Goal: Task Accomplishment & Management: Use online tool/utility

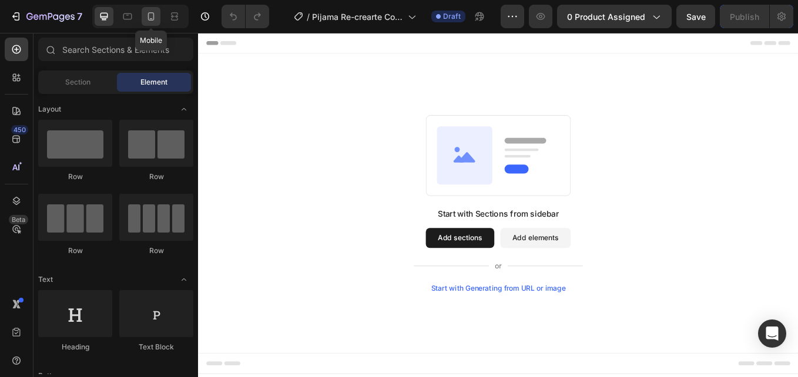
click at [146, 19] on icon at bounding box center [151, 17] width 12 height 12
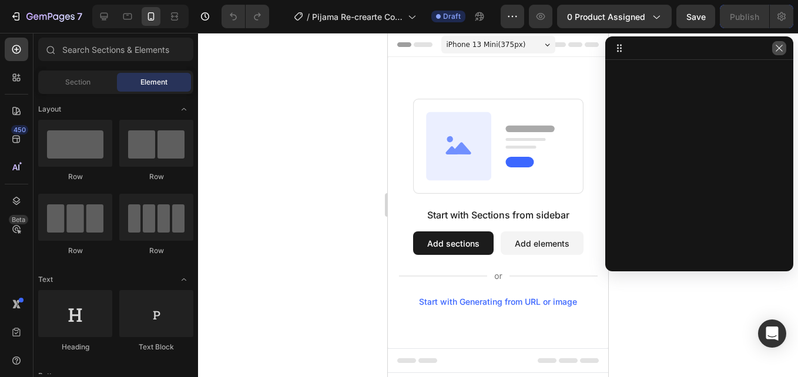
click at [776, 49] on icon "button" at bounding box center [779, 47] width 9 height 9
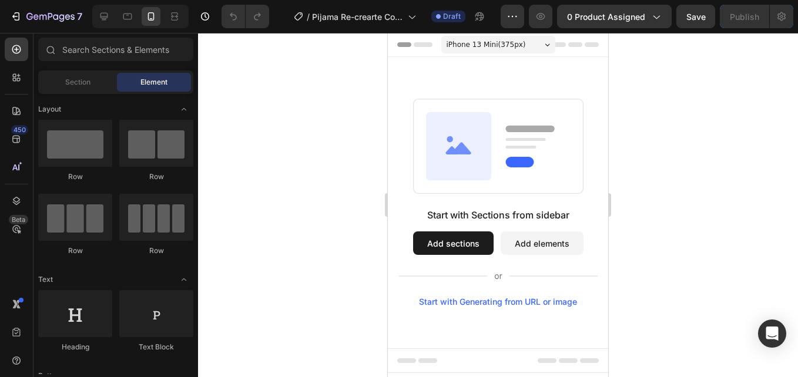
click at [496, 54] on div "iPhone 13 Mini ( 375 px) iPhone 13 Mini iPhone 13 Pro iPhone 11 Pro Max iPhone …" at bounding box center [498, 46] width 114 height 24
click at [532, 41] on div "iPhone 13 Mini ( 375 px)" at bounding box center [498, 45] width 114 height 18
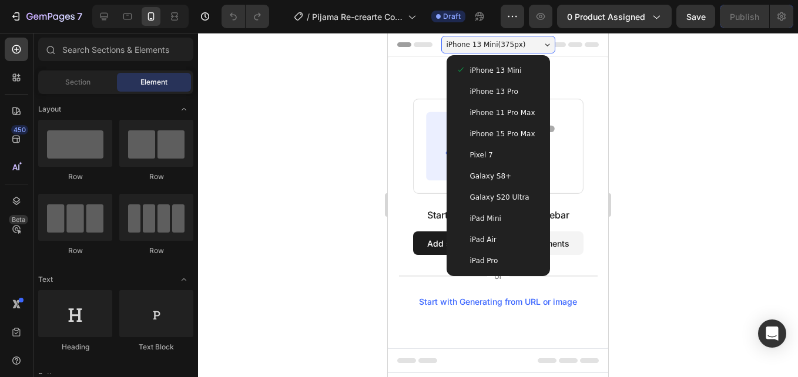
click at [527, 85] on div "iPhone 13 Pro" at bounding box center [498, 91] width 94 height 21
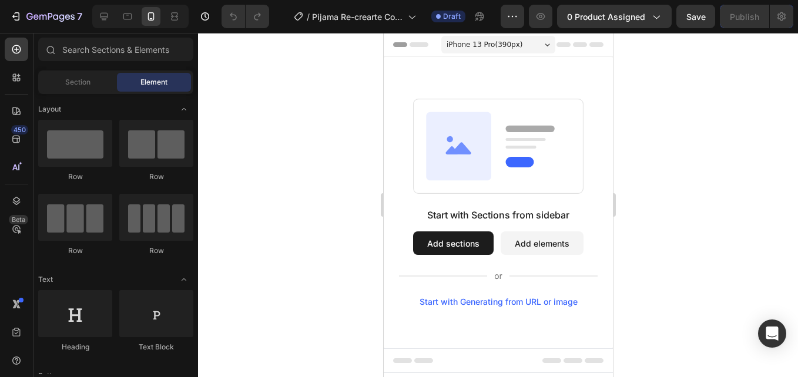
click at [526, 85] on div "Start with Sections from sidebar Add sections Add elements Start with Generatin…" at bounding box center [497, 202] width 229 height 291
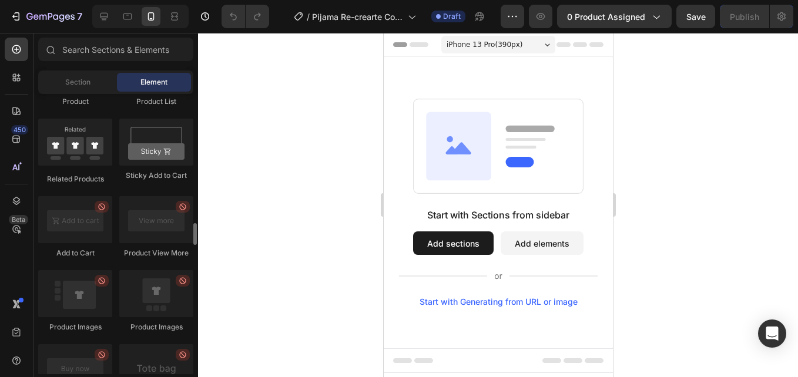
scroll to position [1410, 0]
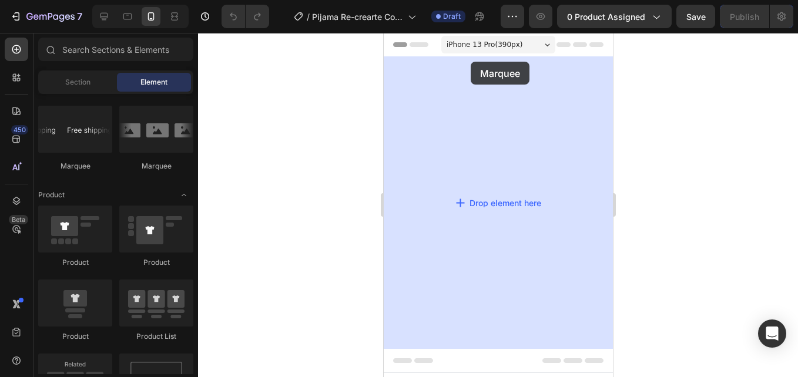
drag, startPoint x: 481, startPoint y: 171, endPoint x: 470, endPoint y: 62, distance: 109.9
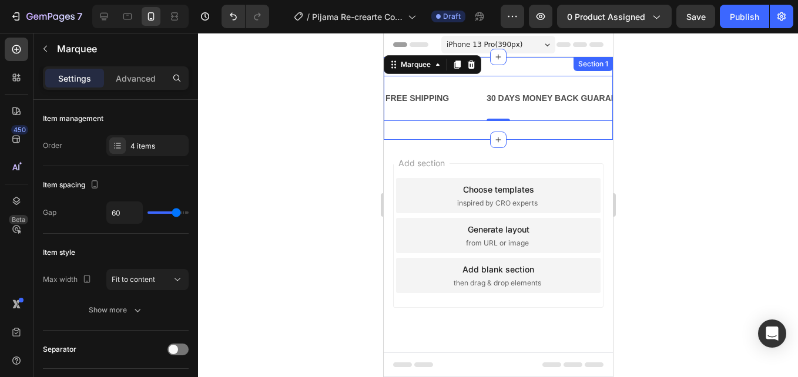
click at [568, 69] on div "FREE SHIPPING Text Block 30 DAYS MONEY BACK GUARANTEE Text Block LIMITED TIME 5…" at bounding box center [497, 98] width 229 height 83
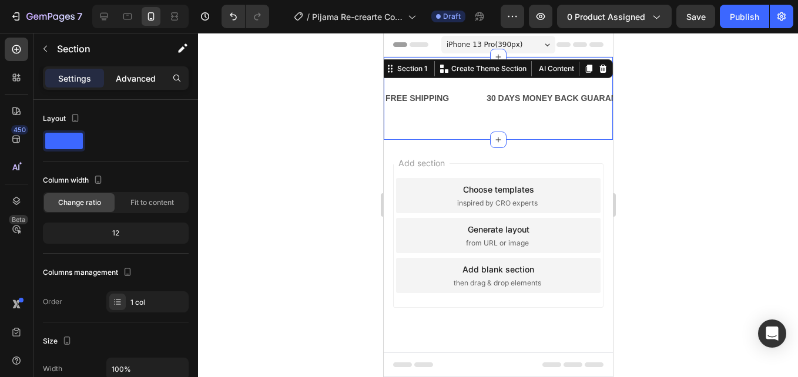
click at [120, 72] on p "Advanced" at bounding box center [136, 78] width 40 height 12
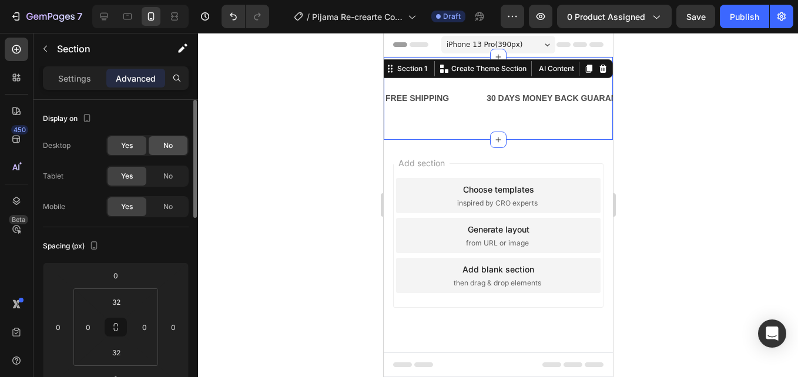
click at [152, 151] on div "No" at bounding box center [168, 145] width 39 height 19
click at [150, 176] on div "No" at bounding box center [168, 176] width 39 height 19
click at [128, 303] on input "32" at bounding box center [117, 302] width 24 height 18
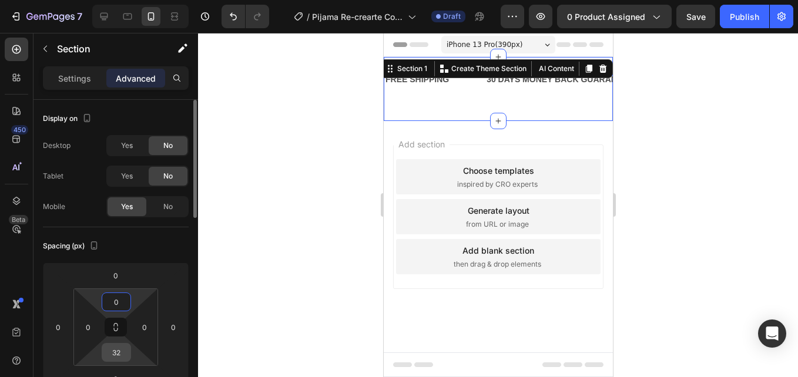
type input "0"
click at [116, 357] on input "32" at bounding box center [117, 353] width 24 height 18
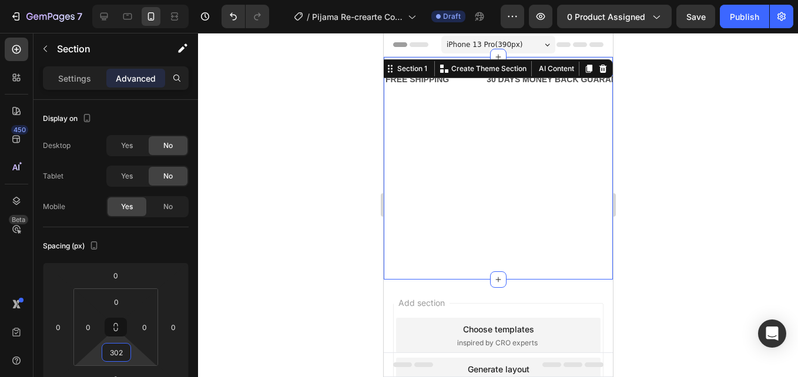
type input "0"
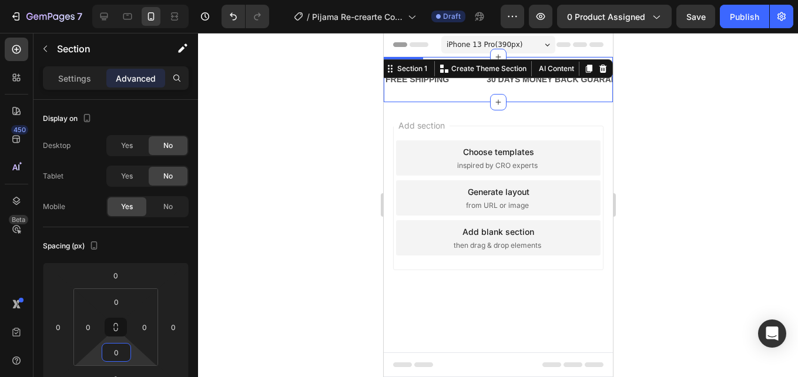
click at [528, 100] on div "FREE SHIPPING Text Block 30 DAYS MONEY BACK GUARANTEE Text Block LIMITED TIME 5…" at bounding box center [497, 79] width 229 height 45
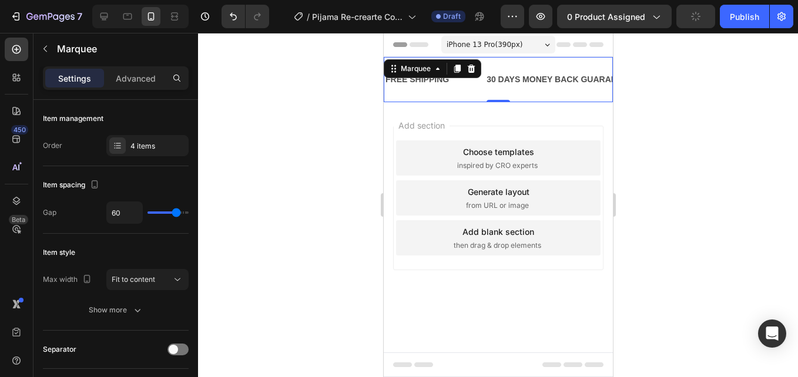
click at [641, 92] on div at bounding box center [498, 205] width 600 height 344
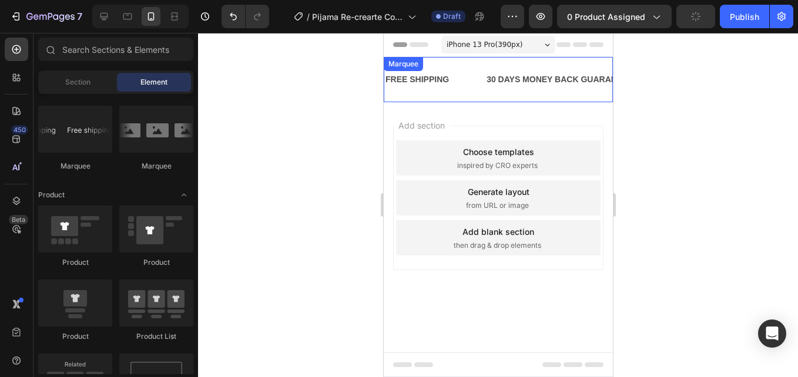
click at [569, 95] on div "FREE SHIPPING Text Block 30 DAYS MONEY BACK GUARANTEE Text Block LIMITED TIME 5…" at bounding box center [497, 79] width 229 height 45
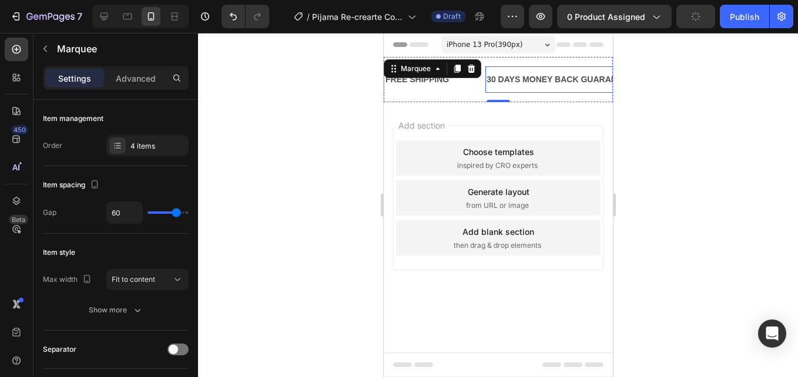
click at [552, 83] on div "30 DAYS MONEY BACK GUARANTEE" at bounding box center [559, 79] width 149 height 17
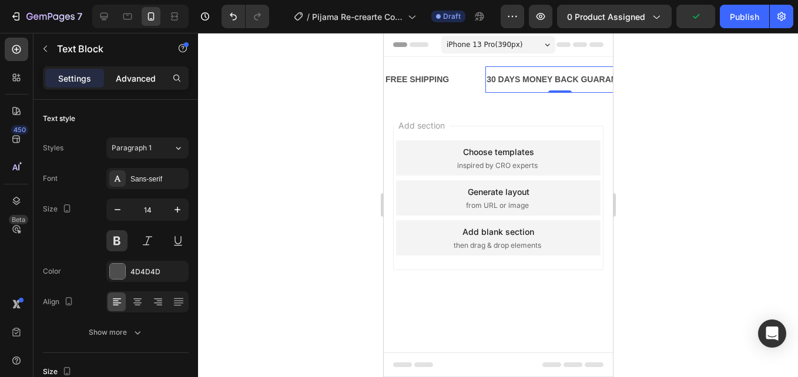
click at [132, 80] on p "Advanced" at bounding box center [136, 78] width 40 height 12
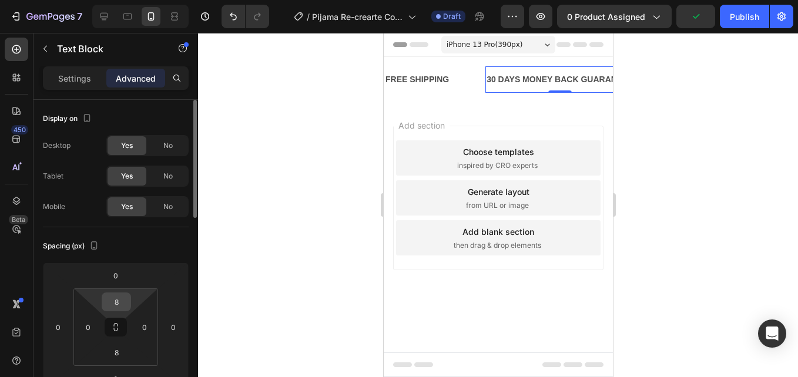
click at [119, 304] on input "8" at bounding box center [117, 302] width 24 height 18
type input "0"
click at [112, 353] on input "8" at bounding box center [117, 353] width 24 height 18
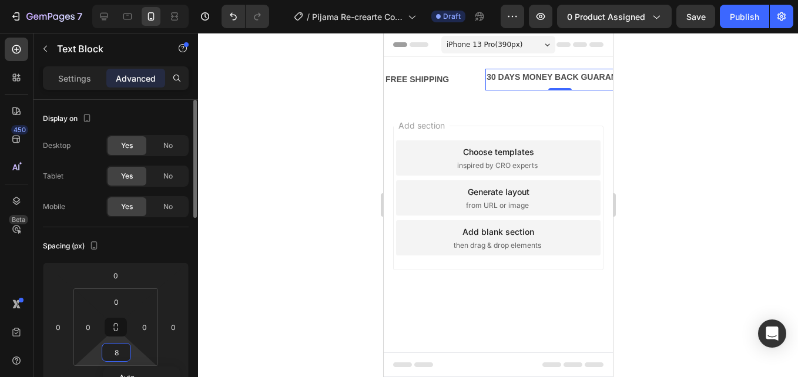
type input "0"
click at [425, 85] on div "FREE SHIPPING" at bounding box center [417, 79] width 66 height 17
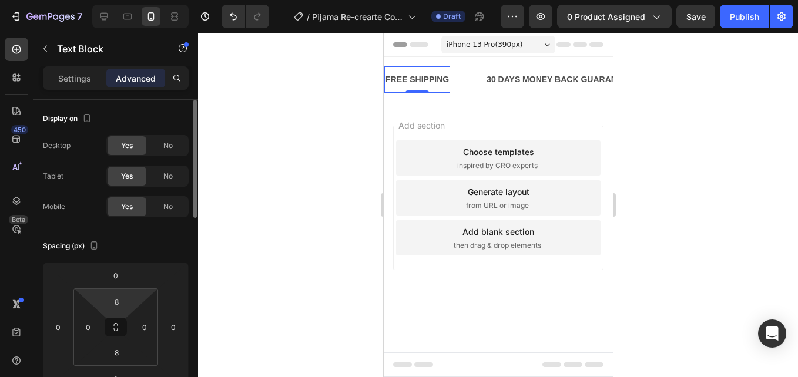
click at [134, 0] on html "7 / Pijama Re-crearte Coloreable - IC Draft Preview 0 product assigned Save Pub…" at bounding box center [399, 0] width 798 height 0
click at [123, 301] on input "8" at bounding box center [117, 302] width 24 height 18
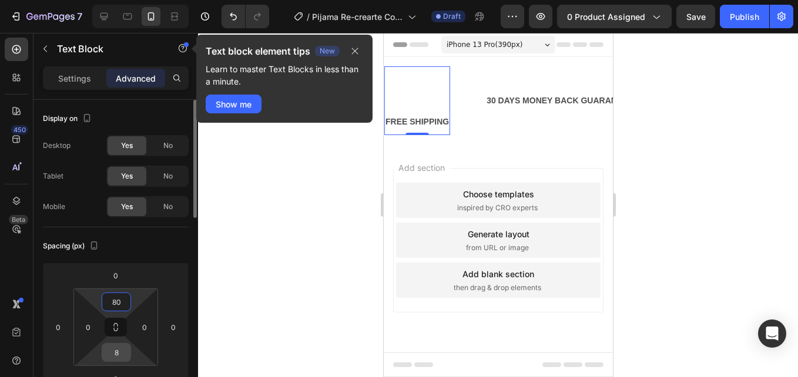
click at [109, 348] on input "8" at bounding box center [117, 353] width 24 height 18
click at [116, 299] on input "80" at bounding box center [117, 302] width 24 height 18
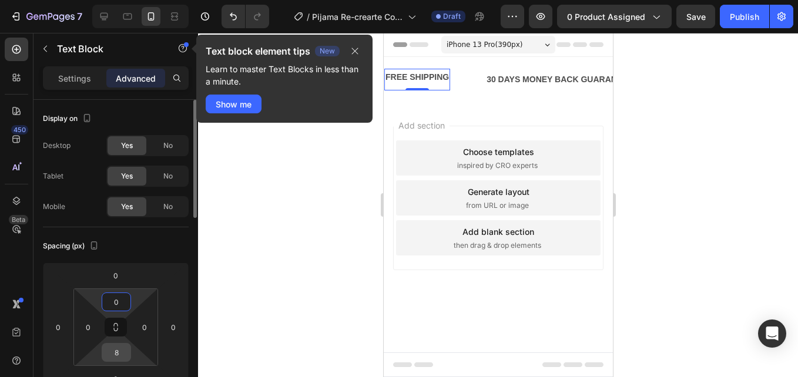
type input "0"
click at [118, 357] on input "8" at bounding box center [117, 353] width 24 height 18
type input "0"
click at [248, 276] on div at bounding box center [498, 205] width 600 height 344
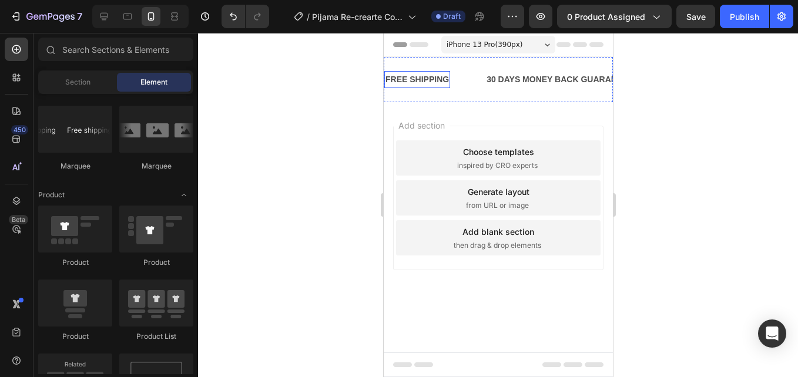
click at [445, 79] on div "FREE SHIPPING" at bounding box center [417, 79] width 66 height 17
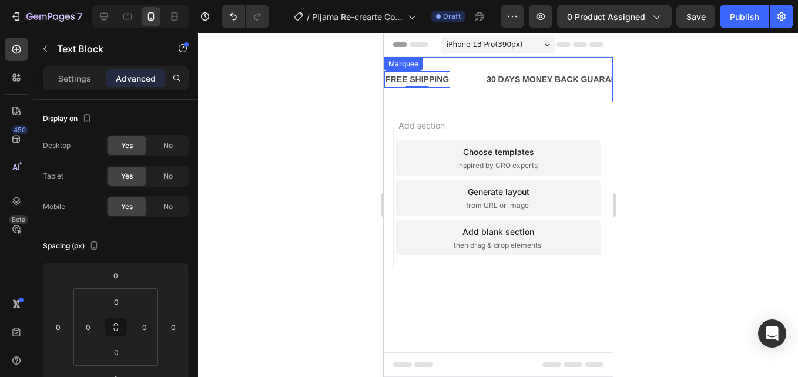
click at [468, 65] on div "FREE SHIPPING Text Block 0 30 DAYS MONEY BACK GUARANTEE Text Block LIMITED TIME…" at bounding box center [497, 79] width 229 height 45
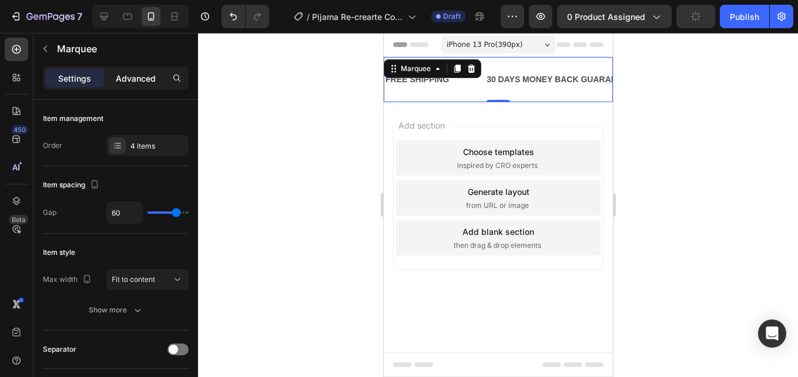
click at [129, 75] on p "Advanced" at bounding box center [136, 78] width 40 height 12
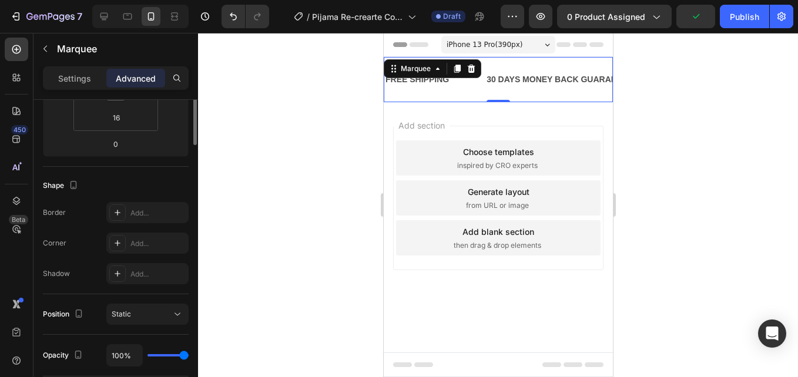
scroll to position [118, 0]
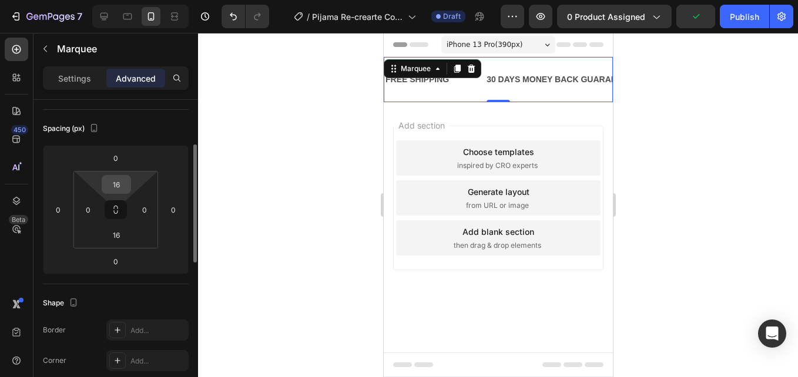
click at [119, 185] on input "16" at bounding box center [117, 185] width 24 height 18
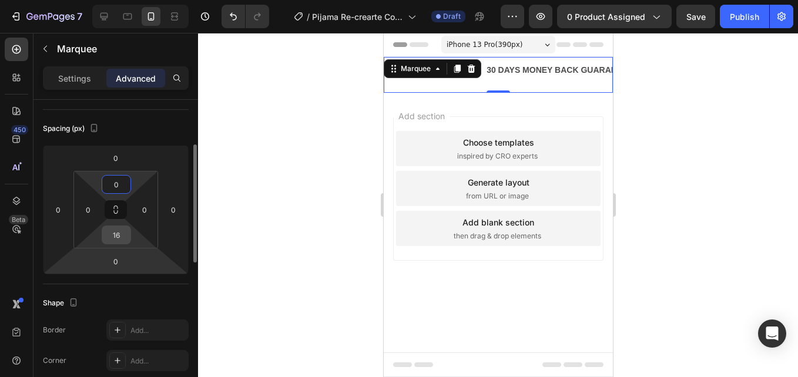
type input "0"
click at [122, 240] on input "16" at bounding box center [117, 235] width 24 height 18
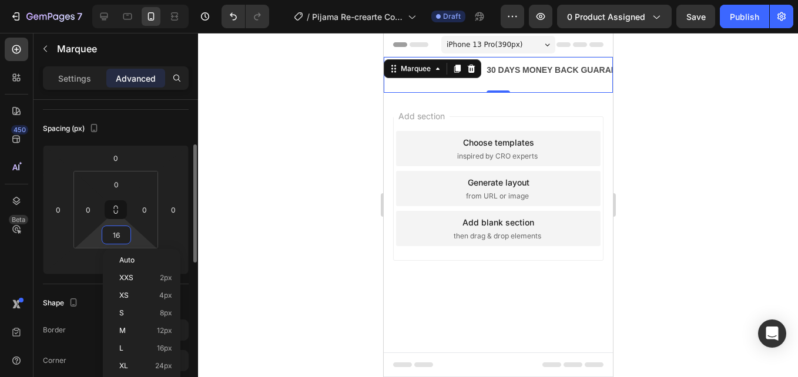
type input "0"
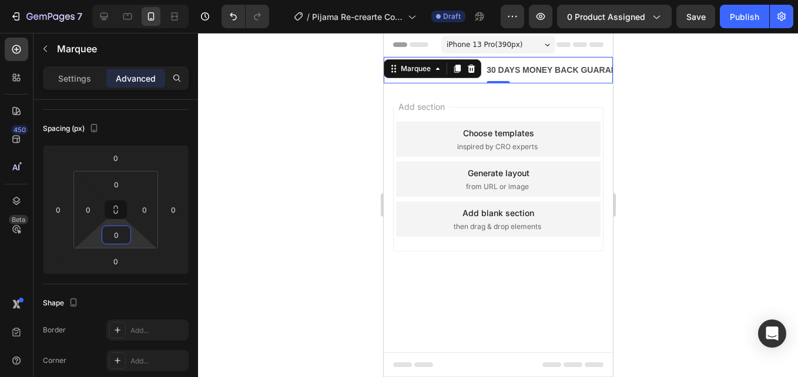
click at [260, 205] on div at bounding box center [498, 205] width 600 height 344
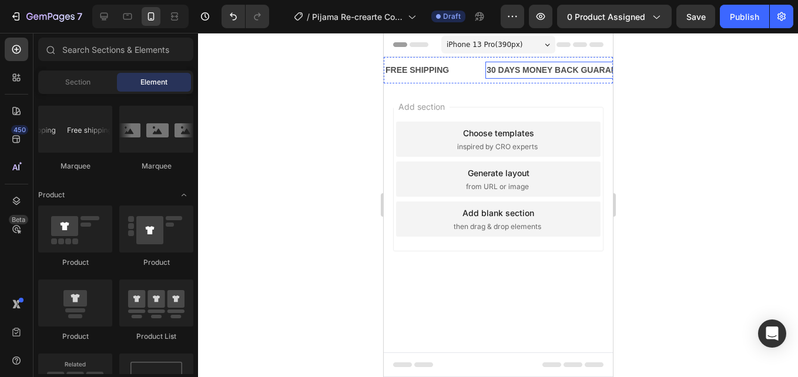
click at [519, 76] on div "30 DAYS MONEY BACK GUARANTEE" at bounding box center [559, 70] width 149 height 17
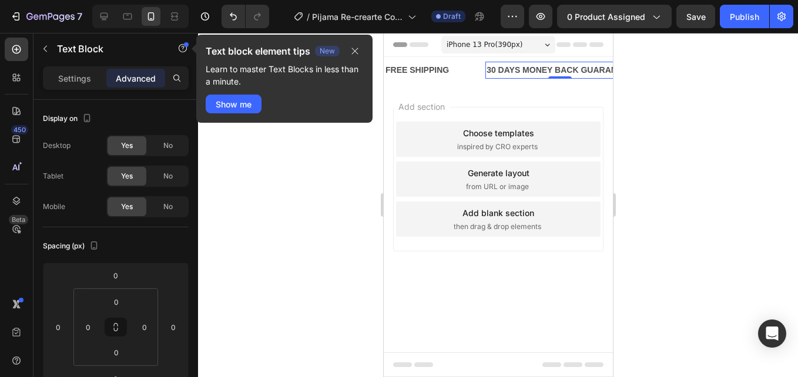
click at [371, 179] on div at bounding box center [498, 205] width 600 height 344
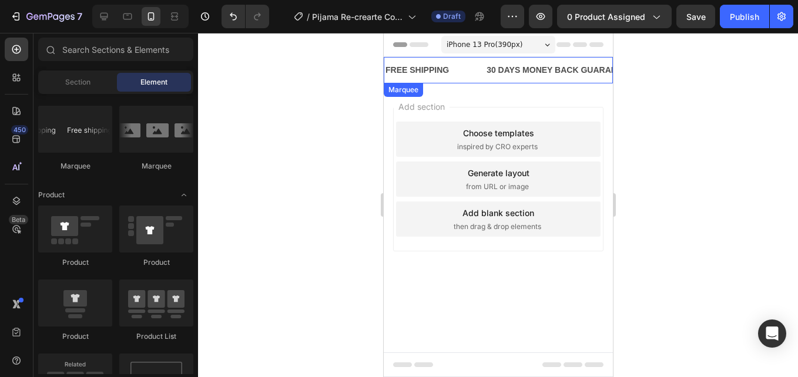
click at [481, 60] on div "FREE SHIPPING Text Block 30 DAYS MONEY BACK GUARANTEE Text Block LIMITED TIME 5…" at bounding box center [667, 70] width 567 height 26
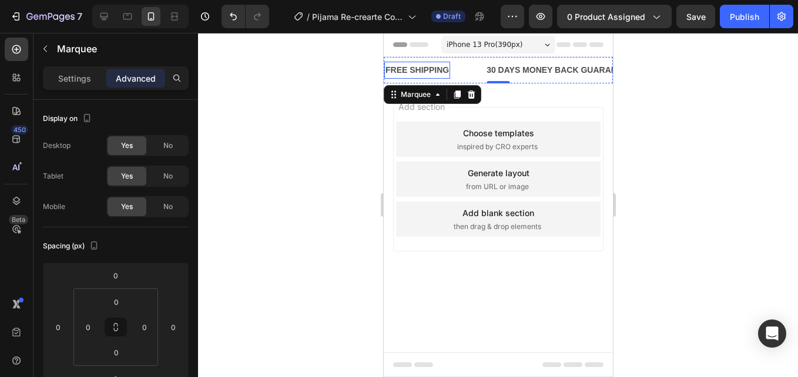
click at [415, 69] on div "FREE SHIPPING" at bounding box center [417, 70] width 66 height 17
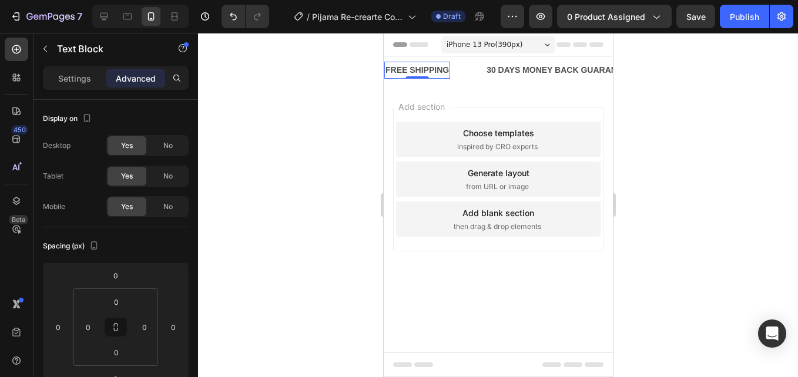
scroll to position [235, 0]
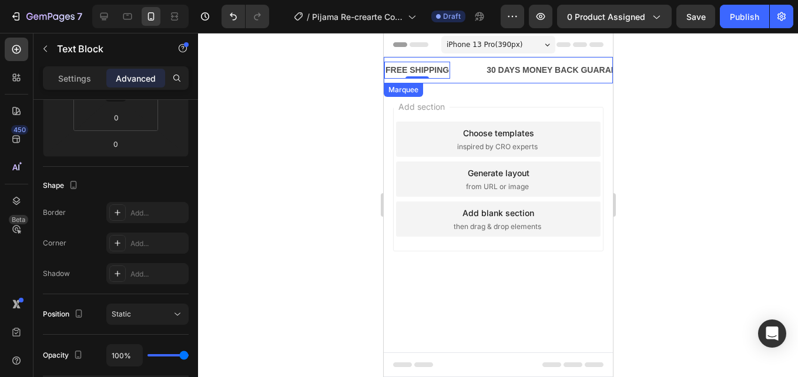
click at [481, 66] on div "FREE SHIPPING Text Block 0" at bounding box center [434, 70] width 101 height 17
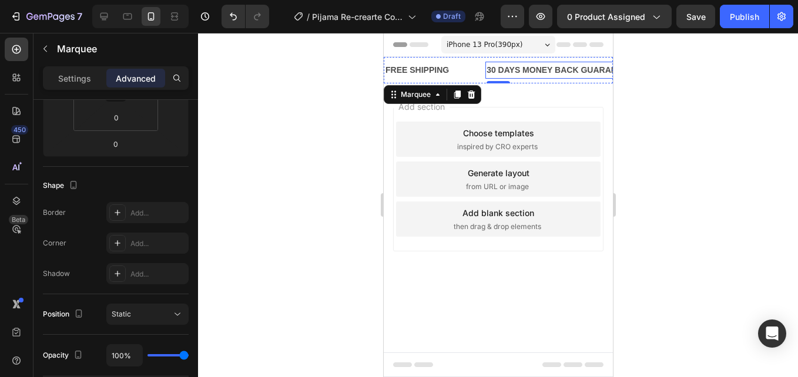
scroll to position [0, 0]
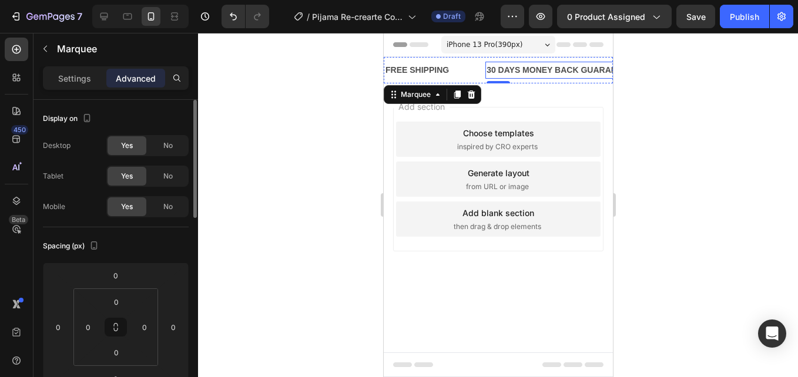
click at [495, 76] on div "30 DAYS MONEY BACK GUARANTEE" at bounding box center [559, 70] width 149 height 17
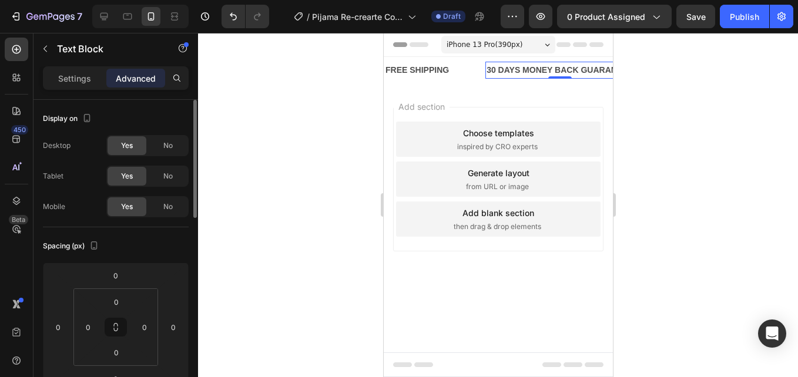
drag, startPoint x: 88, startPoint y: 78, endPoint x: 146, endPoint y: 126, distance: 75.9
click at [88, 78] on p "Settings" at bounding box center [74, 78] width 33 height 12
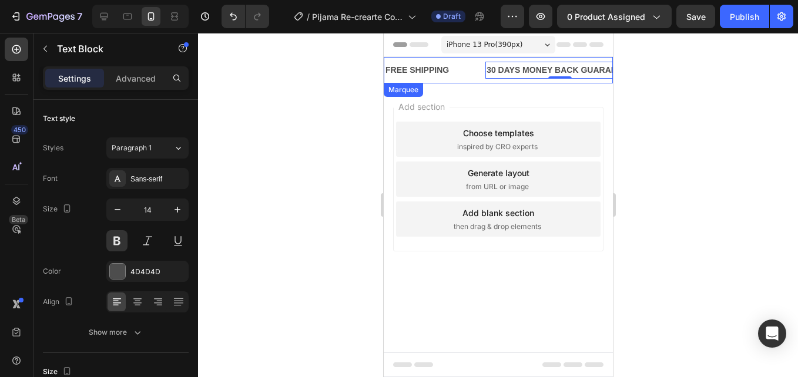
click at [607, 81] on div "FREE SHIPPING Text Block 30 DAYS MONEY BACK GUARANTEE Text Block 0 LIMITED TIME…" at bounding box center [667, 70] width 567 height 26
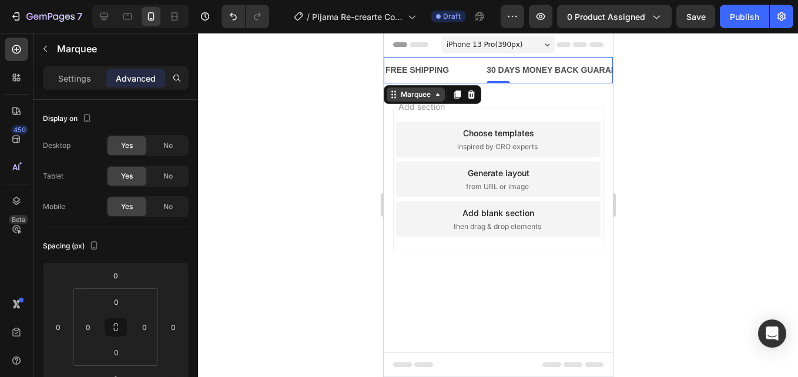
click at [412, 99] on div "Marquee" at bounding box center [415, 94] width 35 height 11
click at [398, 100] on div "Marquee" at bounding box center [415, 94] width 35 height 11
click at [73, 70] on div "Settings" at bounding box center [74, 78] width 59 height 19
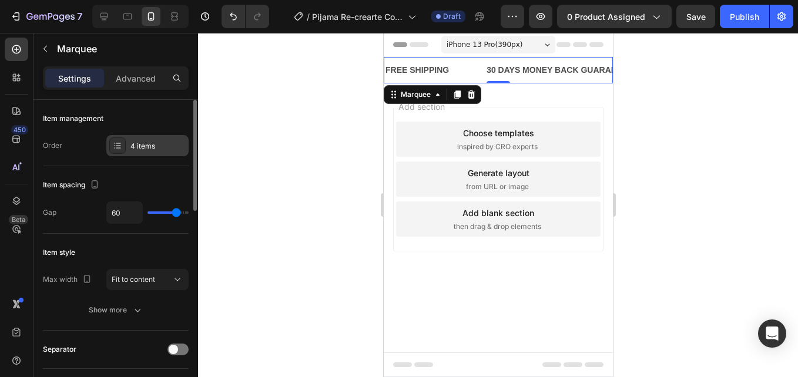
click at [147, 137] on div "4 items" at bounding box center [147, 145] width 82 height 21
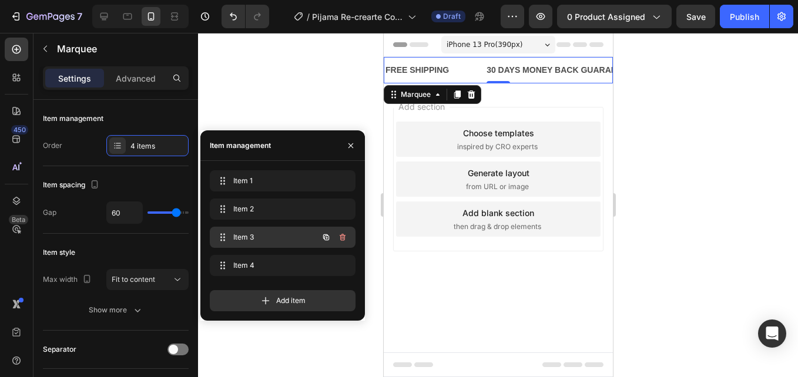
click at [275, 239] on span "Item 3" at bounding box center [266, 237] width 66 height 11
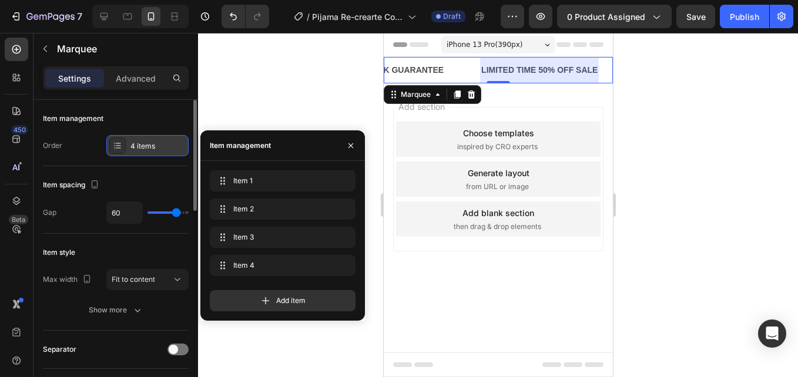
scroll to position [0, 230]
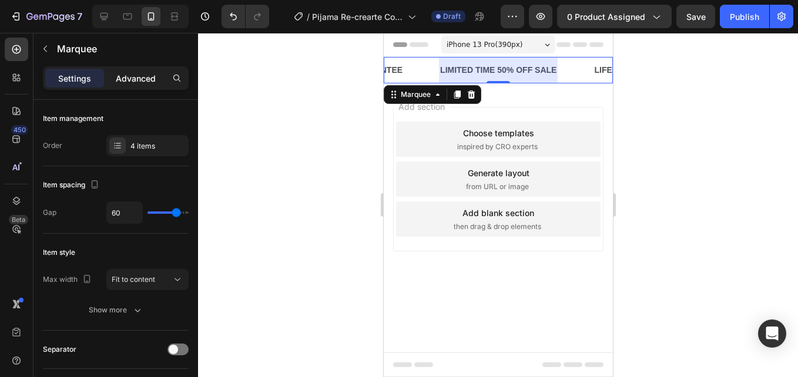
click at [135, 82] on p "Advanced" at bounding box center [136, 78] width 40 height 12
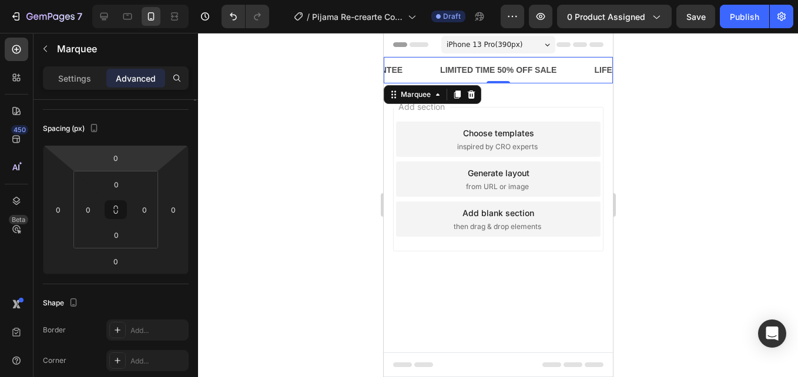
scroll to position [0, 0]
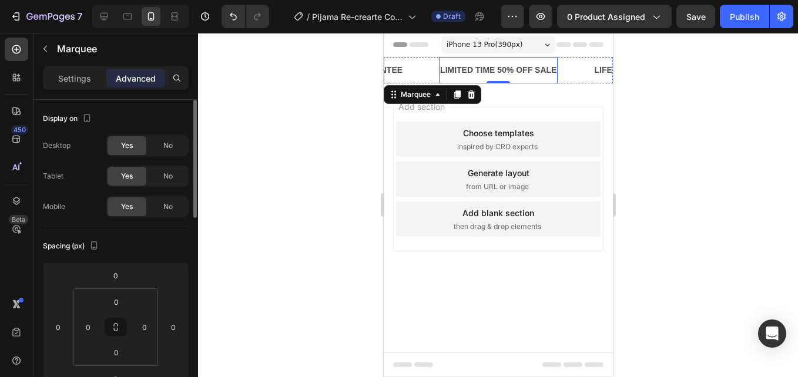
click at [534, 72] on div "LIMITED TIME 50% OFF SALE" at bounding box center [497, 70] width 119 height 17
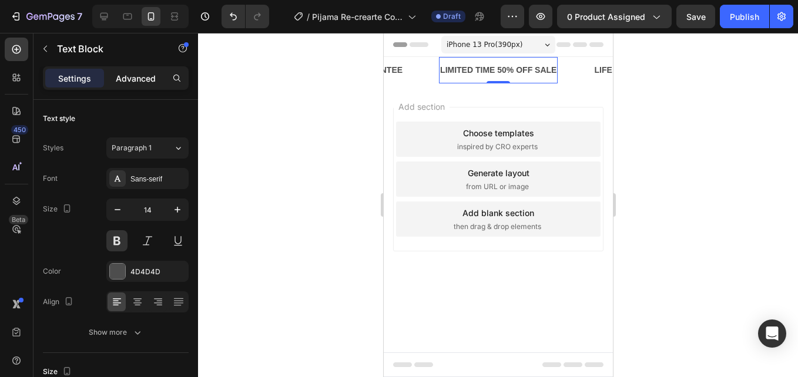
click at [153, 72] on p "Advanced" at bounding box center [136, 78] width 40 height 12
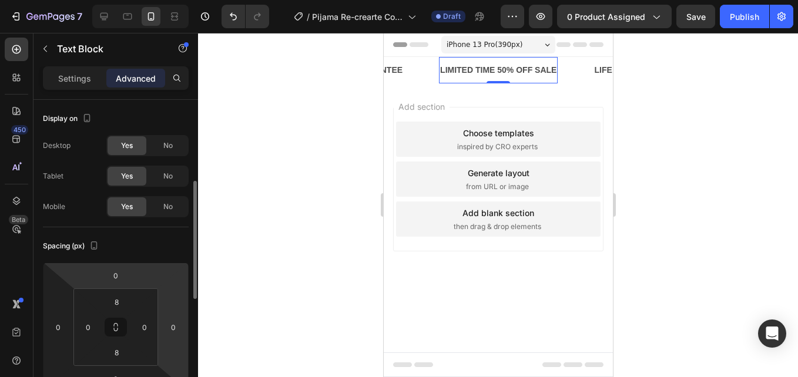
scroll to position [59, 0]
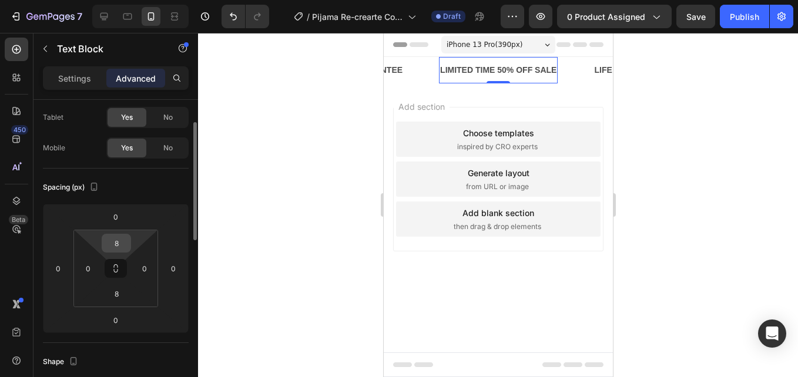
click at [127, 244] on input "8" at bounding box center [117, 243] width 24 height 18
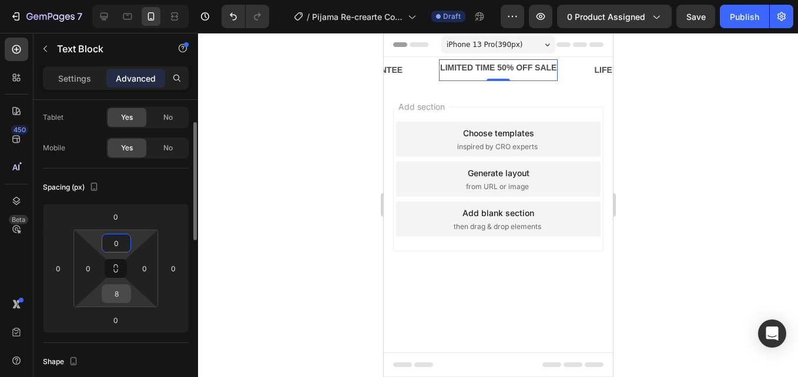
type input "0"
click at [115, 302] on input "8" at bounding box center [117, 294] width 24 height 18
type input "0"
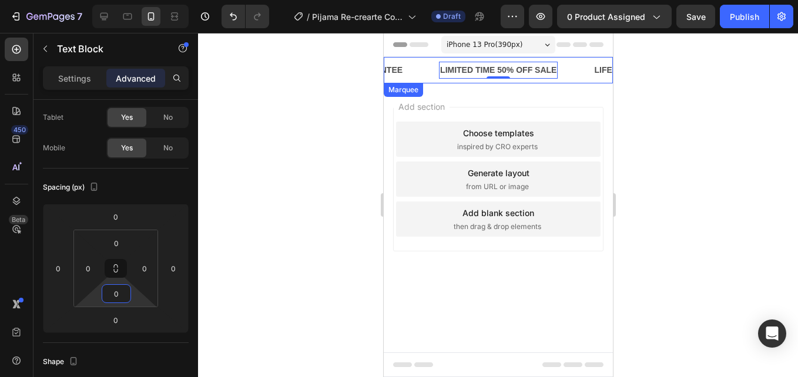
click at [578, 71] on div "LIMITED TIME 50% OFF SALE Text Block 0" at bounding box center [515, 70] width 154 height 17
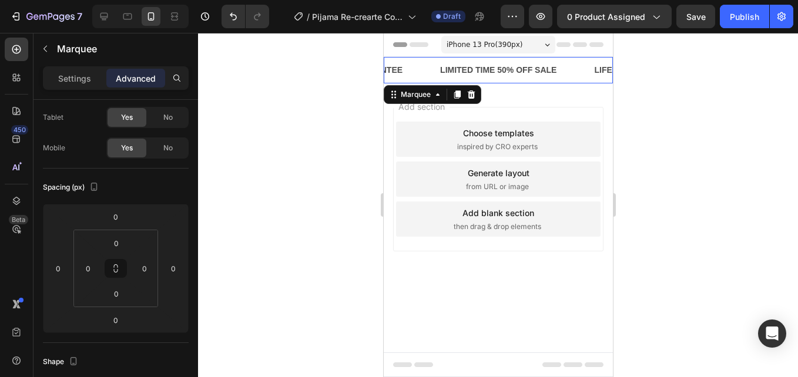
scroll to position [0, 0]
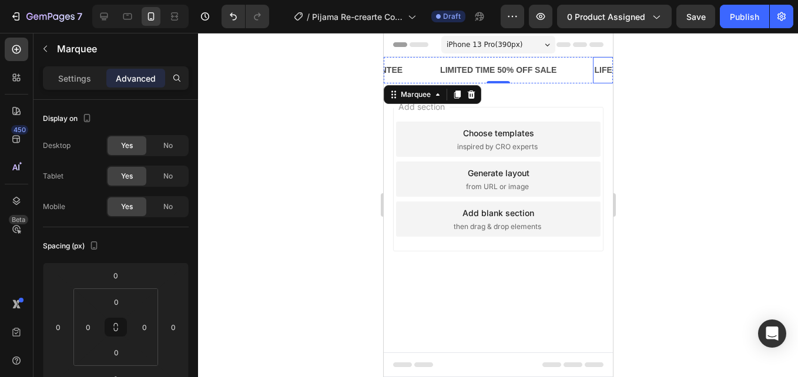
click at [602, 74] on div "LIFE TIME WARRANTY" at bounding box center [638, 70] width 92 height 17
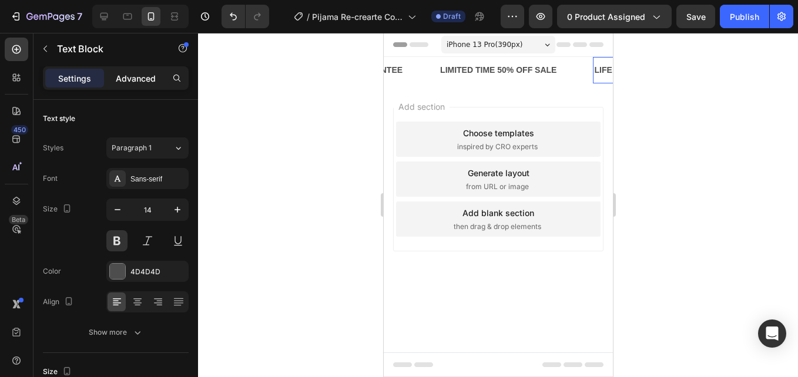
click at [143, 76] on p "Advanced" at bounding box center [136, 78] width 40 height 12
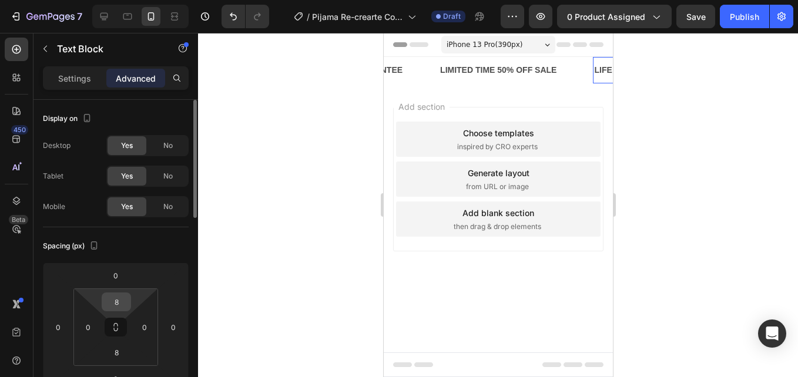
click at [113, 301] on input "8" at bounding box center [117, 302] width 24 height 18
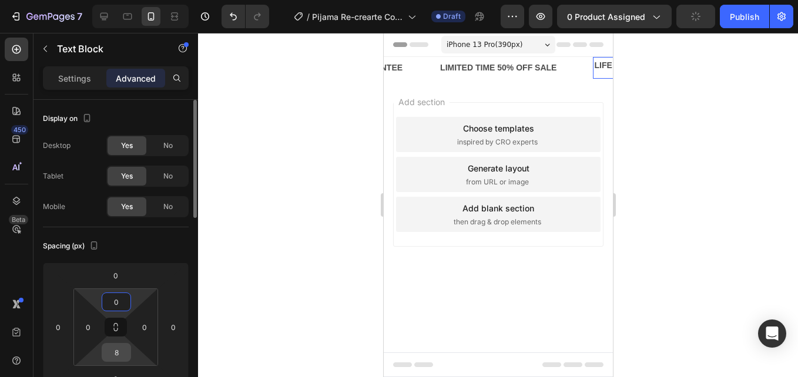
type input "0"
click at [112, 355] on input "8" at bounding box center [117, 353] width 24 height 18
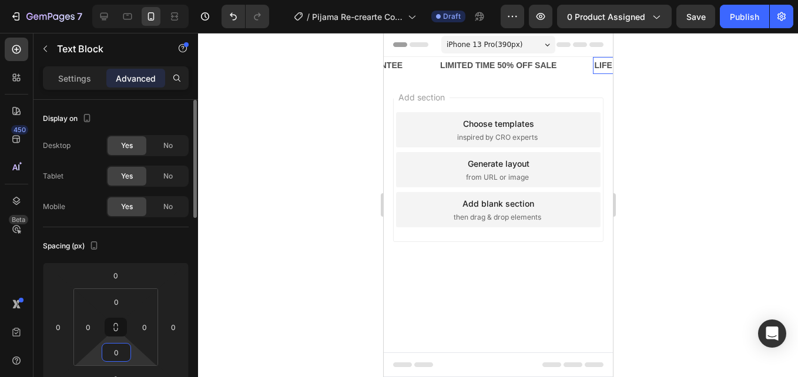
type input "0"
click at [572, 66] on div "LIMITED TIME 50% OFF SALE Text Block" at bounding box center [515, 65] width 154 height 17
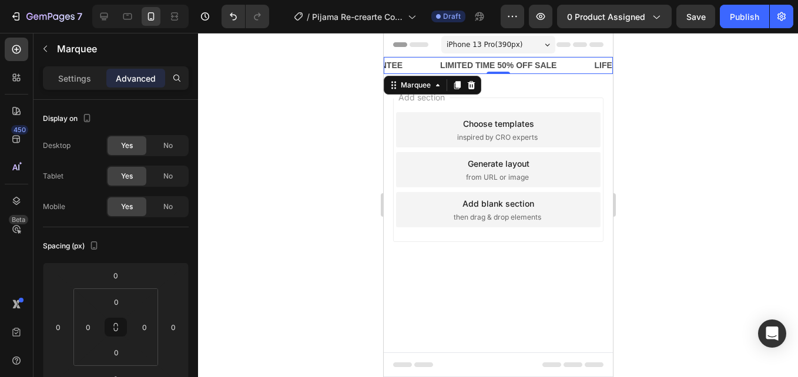
click at [69, 88] on div "Settings Advanced" at bounding box center [116, 78] width 146 height 24
click at [71, 79] on p "Settings" at bounding box center [74, 78] width 33 height 12
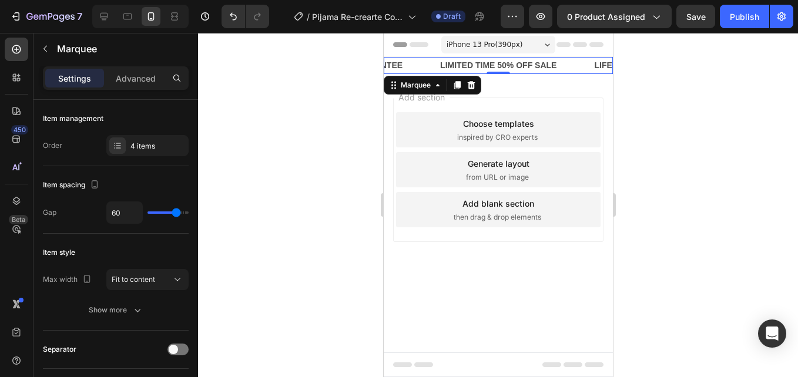
click at [564, 61] on div "LIMITED TIME 50% OFF SALE Text Block" at bounding box center [515, 65] width 154 height 17
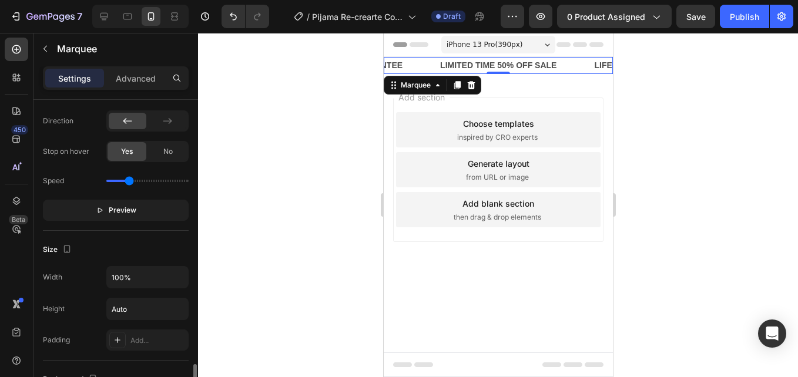
scroll to position [411, 0]
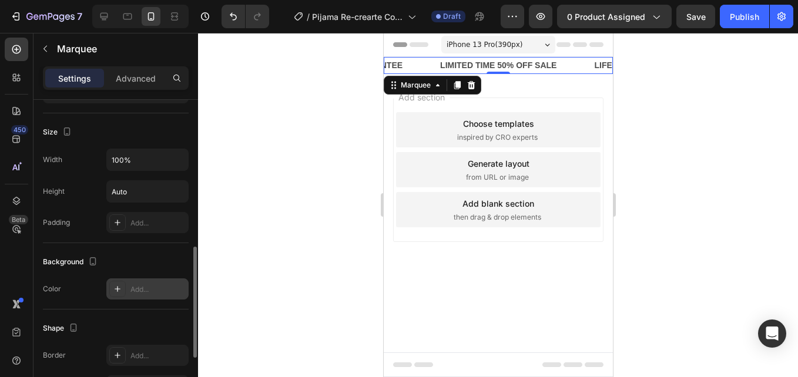
click at [118, 290] on icon at bounding box center [118, 289] width 6 height 6
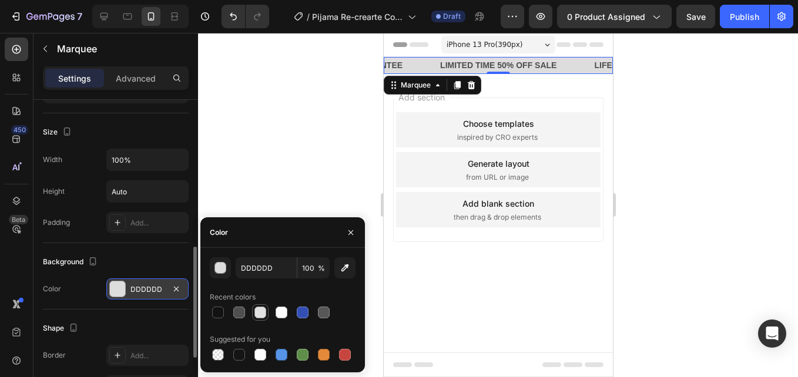
click at [262, 312] on div at bounding box center [260, 313] width 12 height 12
type input "E2E2E2"
click at [252, 107] on div at bounding box center [498, 205] width 600 height 344
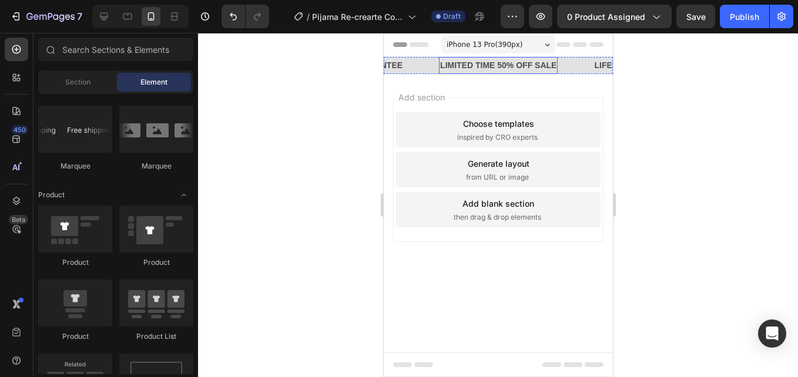
click at [492, 65] on div "LIMITED TIME 50% OFF SALE" at bounding box center [497, 65] width 119 height 17
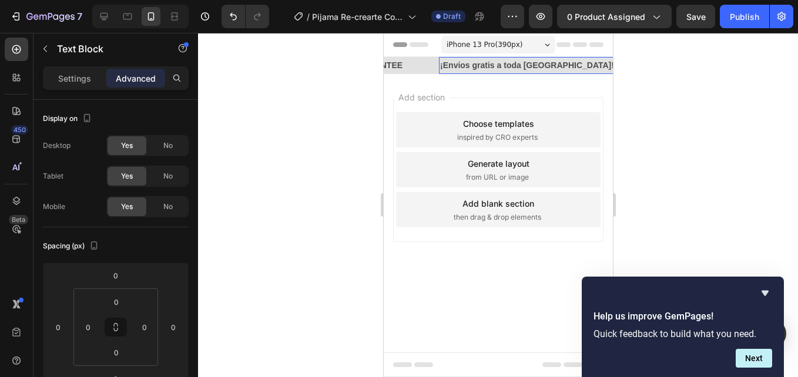
click at [492, 65] on p "¡Envios gratis a toda [GEOGRAPHIC_DATA]!" at bounding box center [527, 65] width 174 height 15
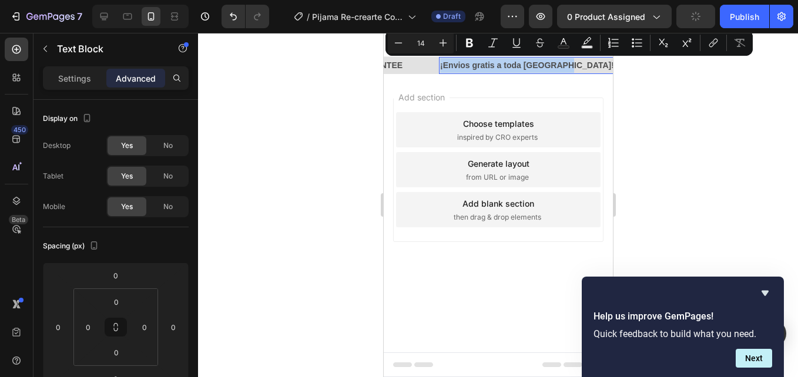
click at [443, 91] on span "Add section" at bounding box center [421, 97] width 56 height 12
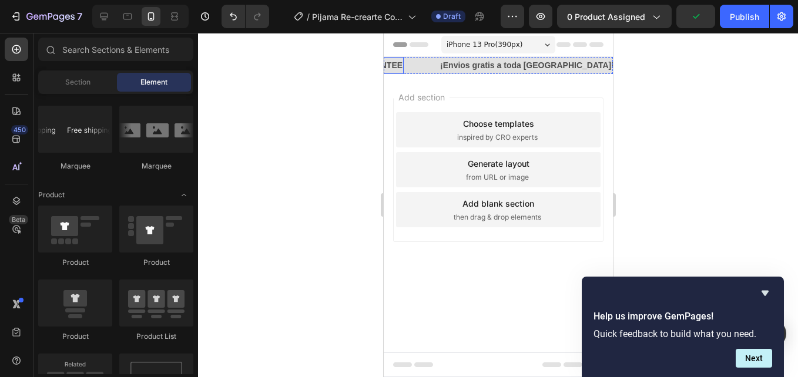
click at [396, 63] on div "30 DAYS MONEY BACK GUARANTEE" at bounding box center [328, 65] width 149 height 17
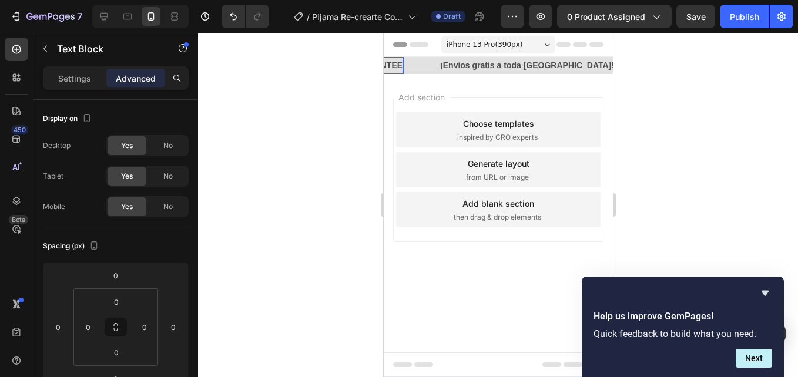
scroll to position [0, 148]
click at [643, 61] on div "LIFE TIME WARRANTY" at bounding box center [689, 65] width 92 height 17
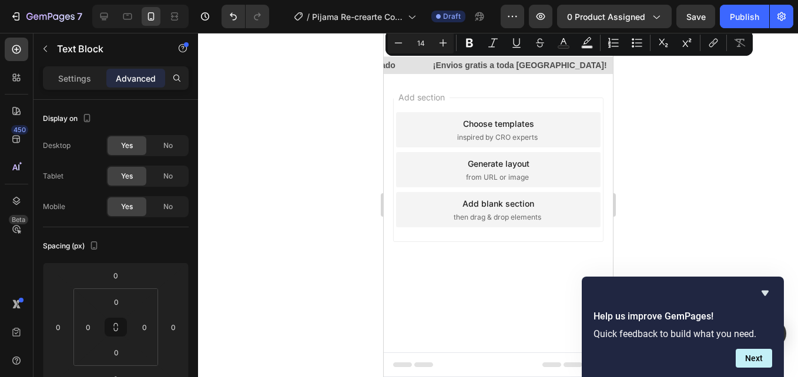
scroll to position [411, 0]
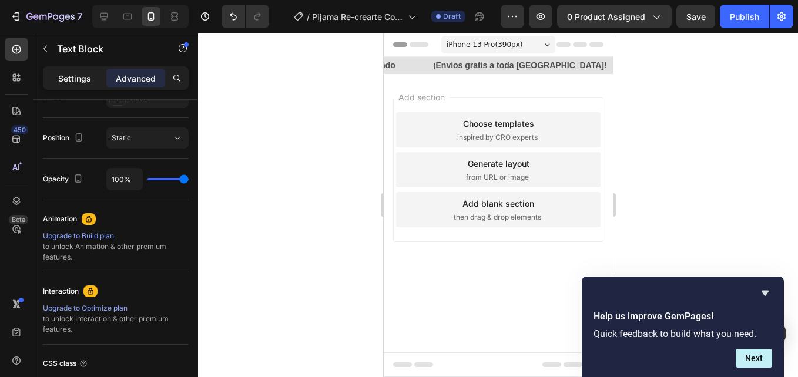
click at [91, 81] on p "Settings" at bounding box center [74, 78] width 33 height 12
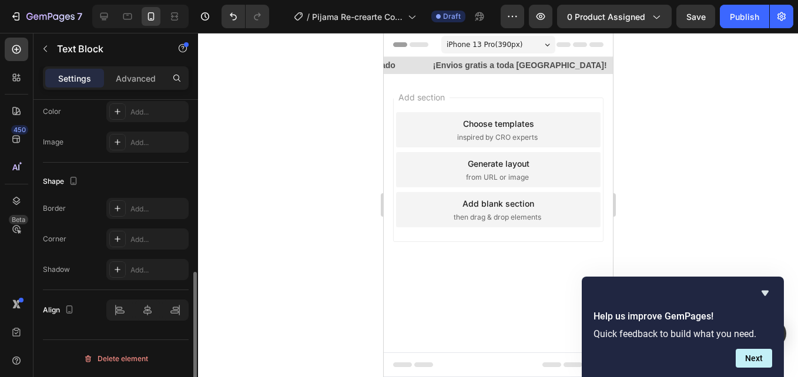
scroll to position [386, 0]
click at [259, 113] on div at bounding box center [498, 205] width 600 height 344
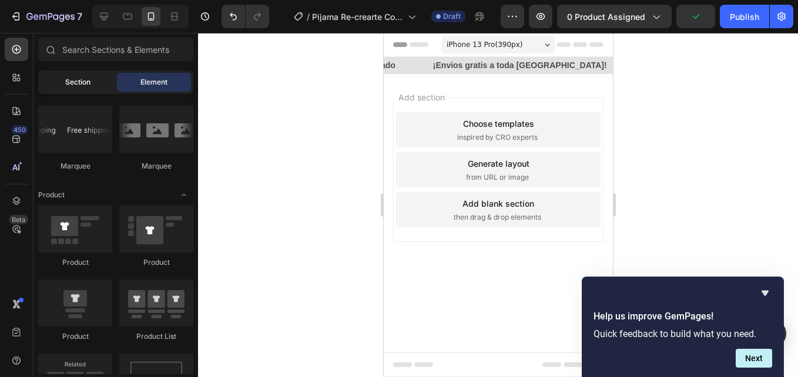
click at [54, 91] on div "Section" at bounding box center [78, 82] width 74 height 19
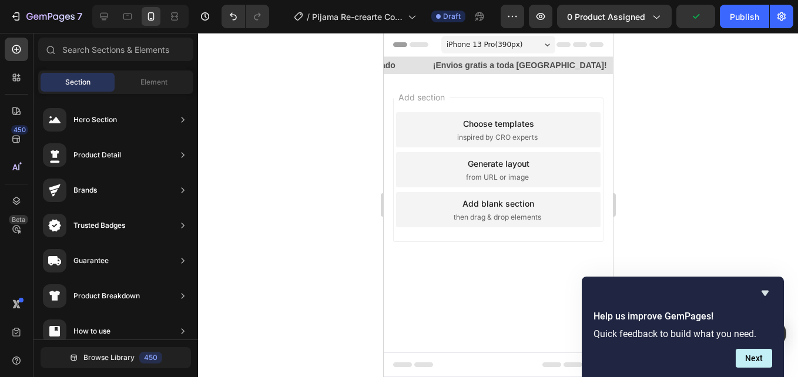
click at [411, 68] on div "Stock limitado Text Block" at bounding box center [384, 65] width 94 height 17
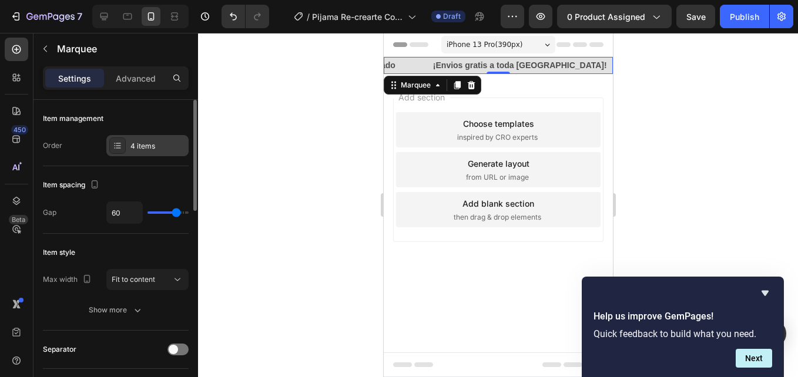
click at [142, 139] on div "4 items" at bounding box center [147, 145] width 82 height 21
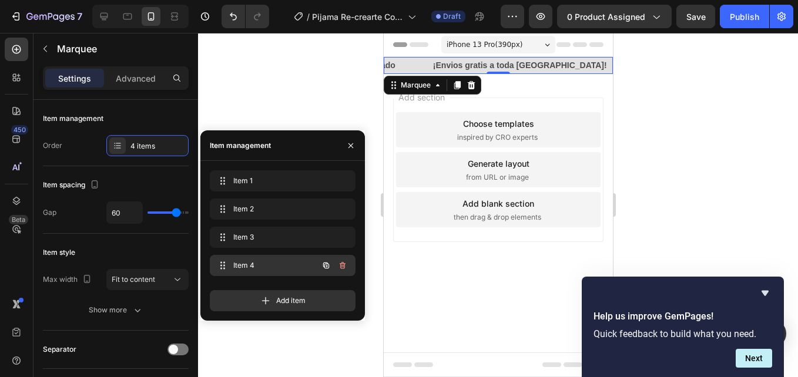
click at [264, 267] on span "Item 4" at bounding box center [266, 265] width 66 height 11
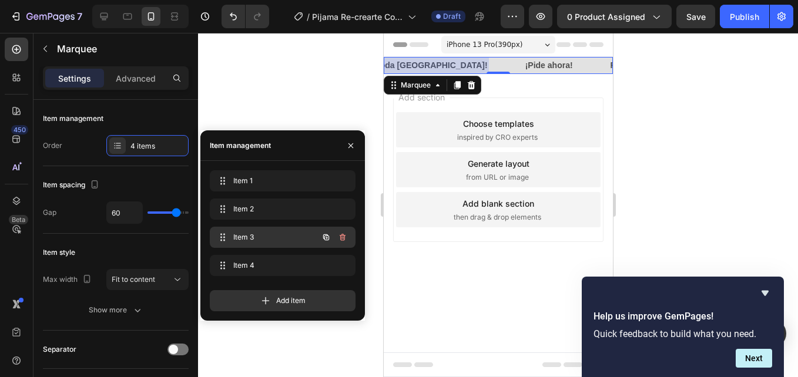
click at [287, 233] on span "Item 3" at bounding box center [266, 237] width 66 height 11
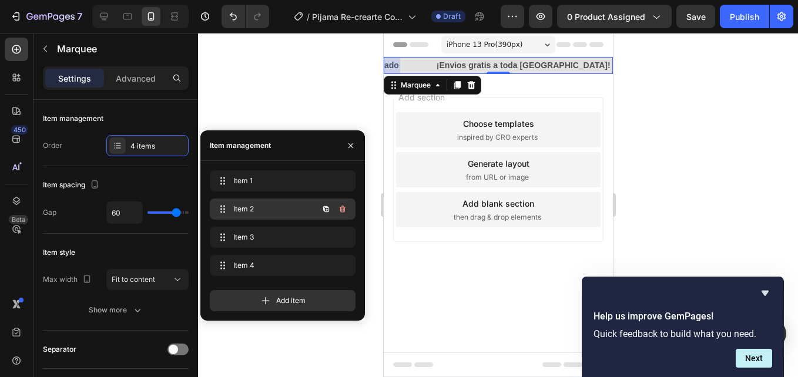
click at [311, 212] on div "Item 2 Item 2" at bounding box center [265, 209] width 103 height 16
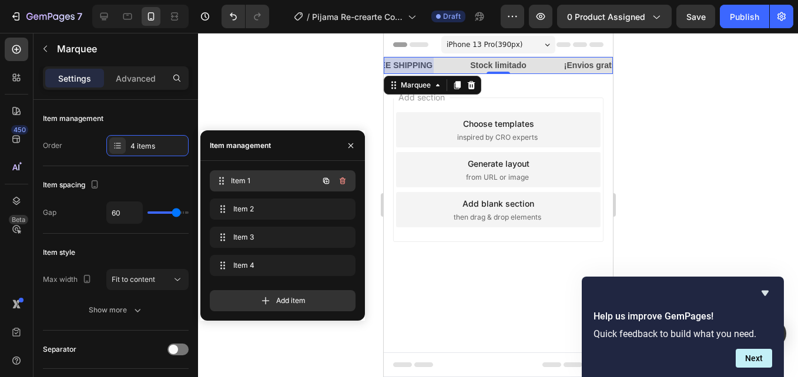
click at [262, 184] on span "Item 1" at bounding box center [274, 181] width 87 height 11
click at [344, 181] on icon "button" at bounding box center [342, 180] width 9 height 9
click at [344, 181] on div "Delete" at bounding box center [335, 181] width 22 height 11
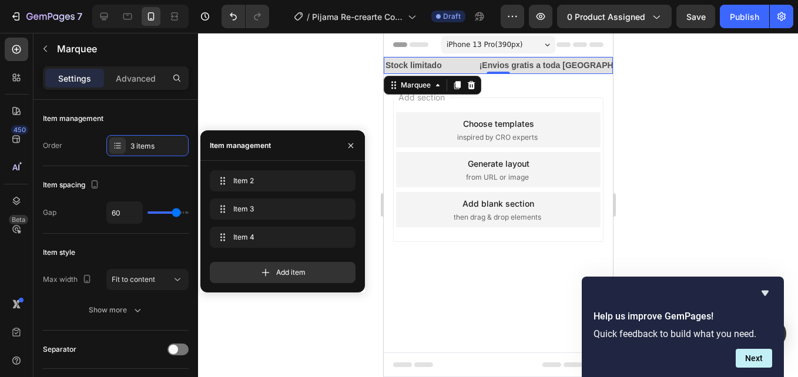
click at [326, 92] on div at bounding box center [498, 205] width 600 height 344
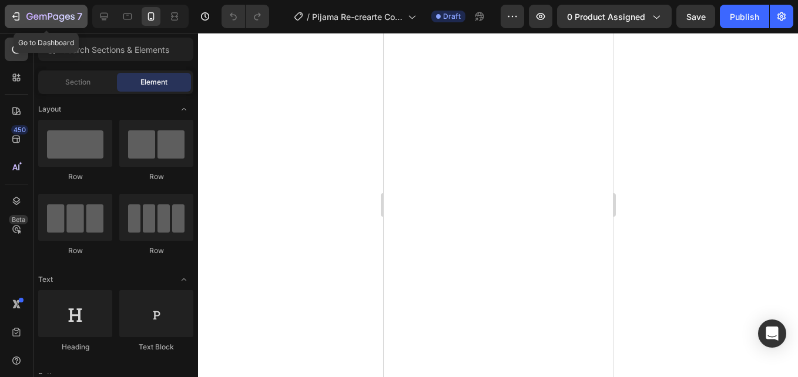
click at [52, 24] on button "7" at bounding box center [46, 17] width 83 height 24
